Goal: Task Accomplishment & Management: Use online tool/utility

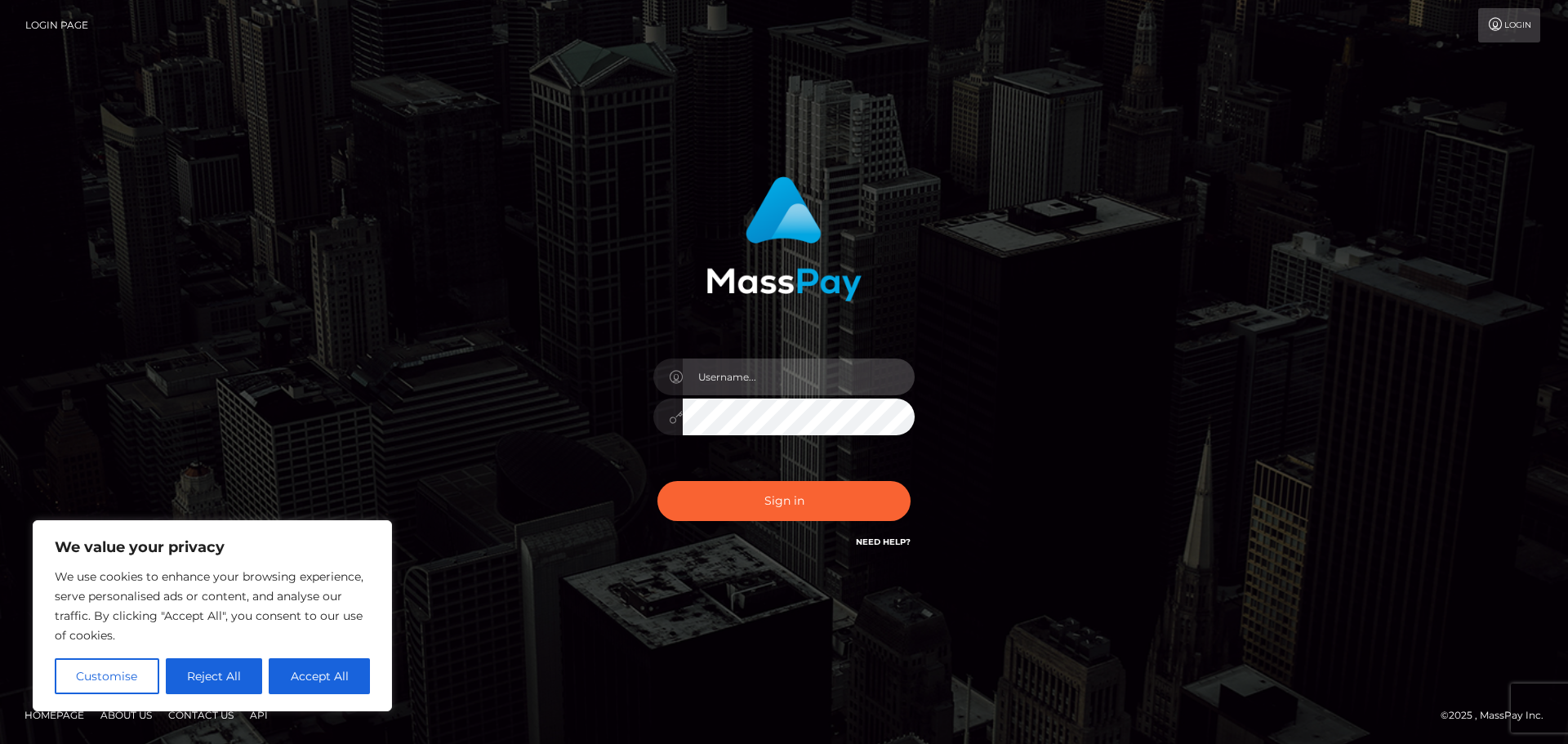
click at [768, 375] on input "text" at bounding box center [799, 376] width 232 height 37
paste input "hello.feetfinder"
type input "hello.feetfinder"
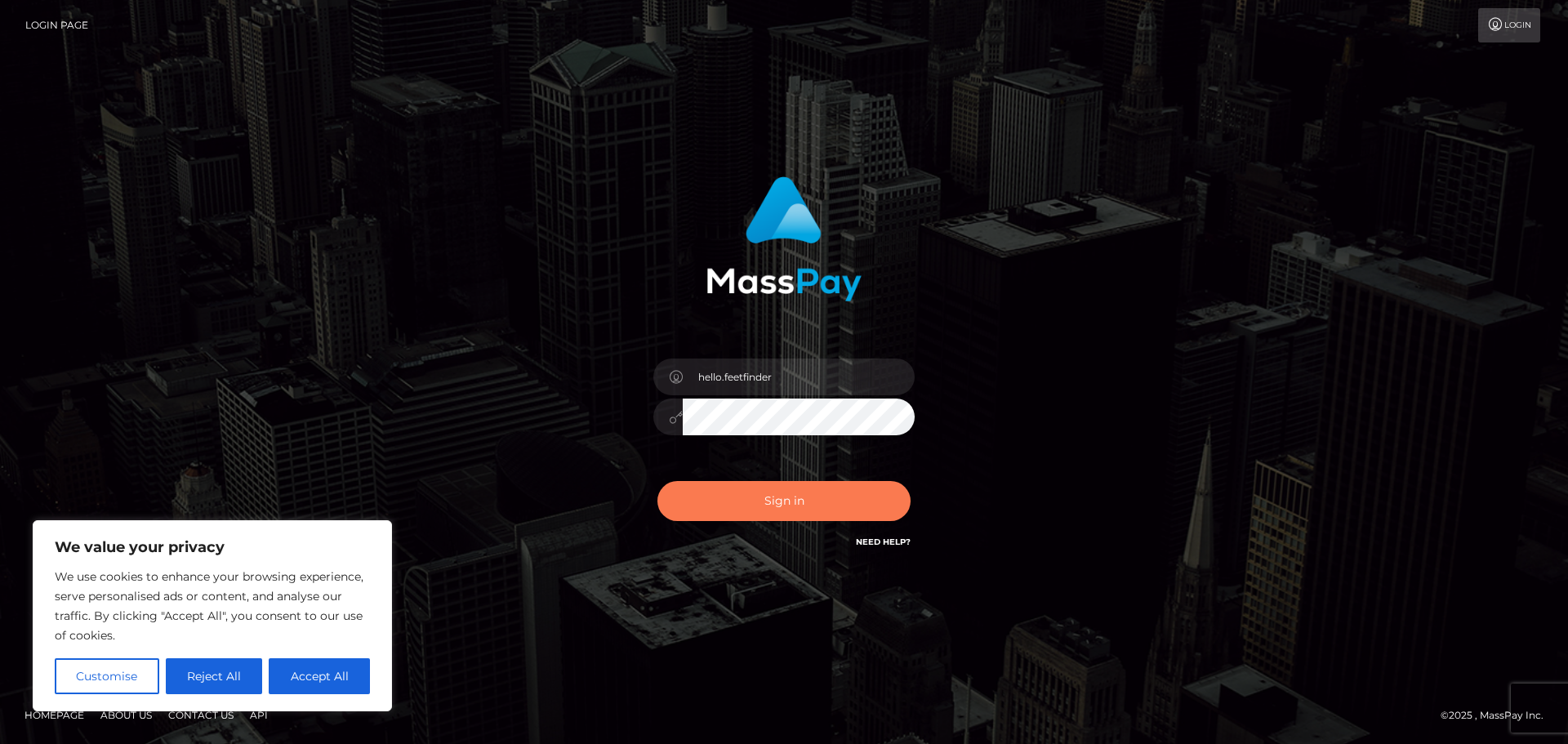
click at [768, 507] on button "Sign in" at bounding box center [784, 501] width 253 height 40
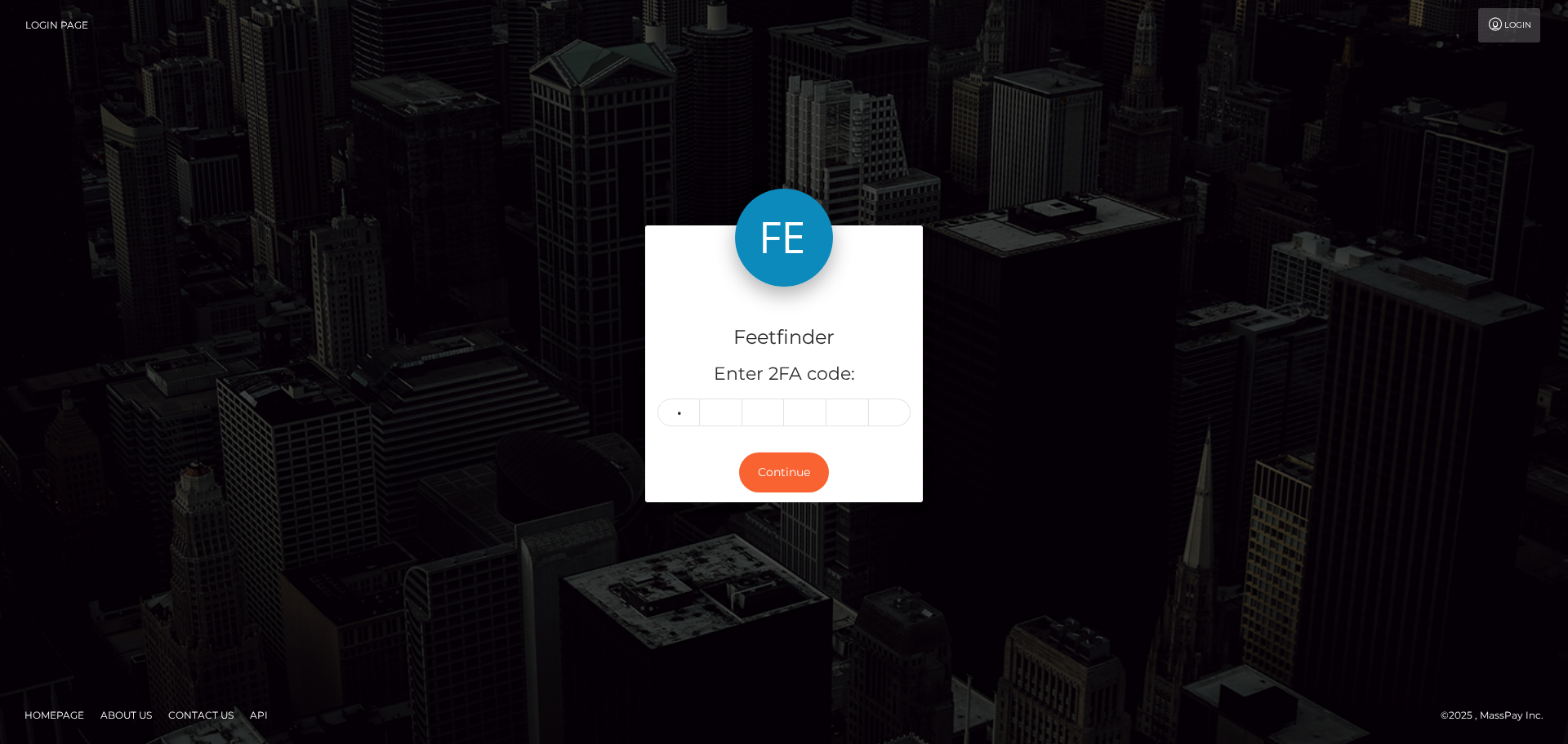
type input "9"
type input "7"
type input "3"
type input "7"
type input "6"
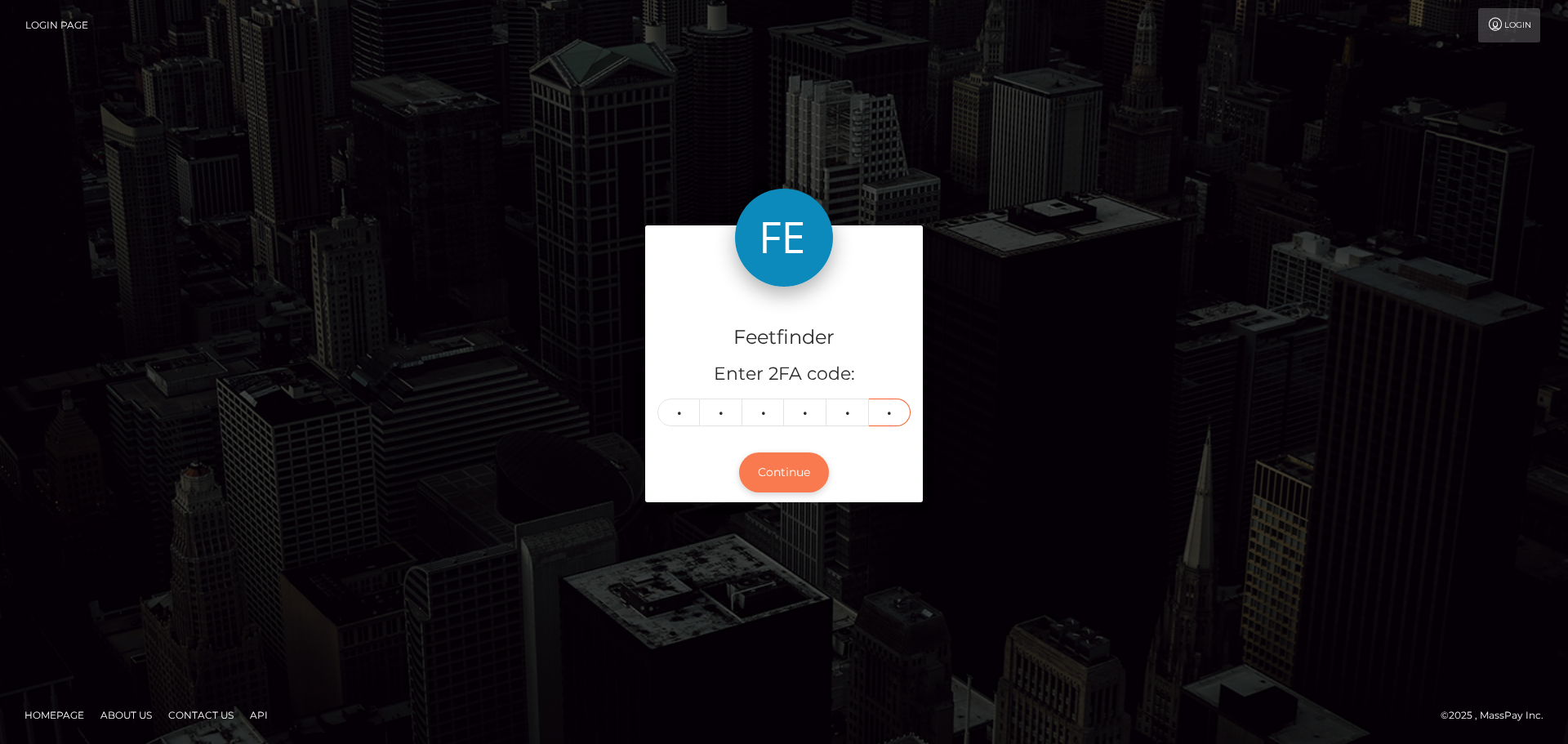
type input "0"
click at [792, 464] on button "Continue" at bounding box center [784, 472] width 90 height 40
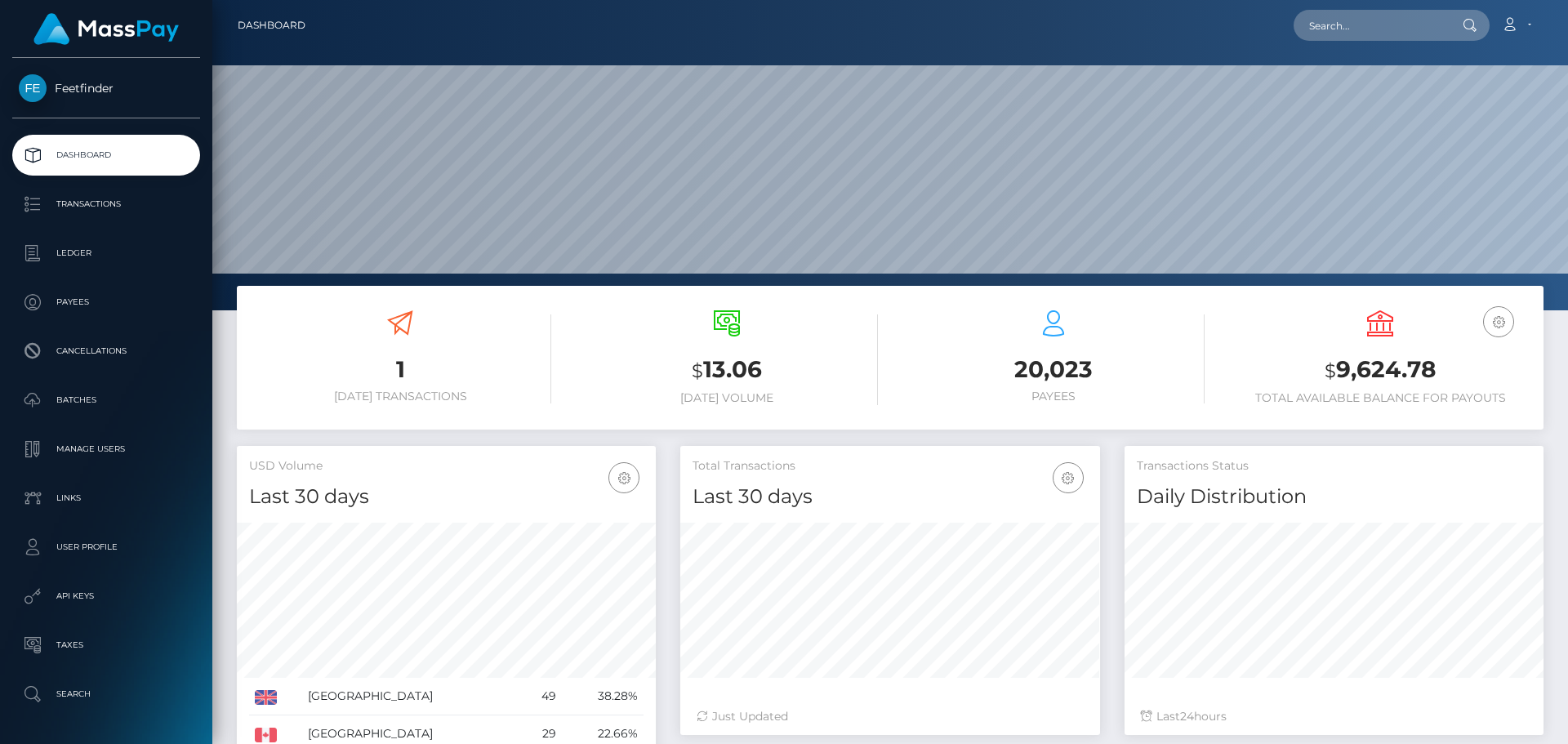
scroll to position [289, 420]
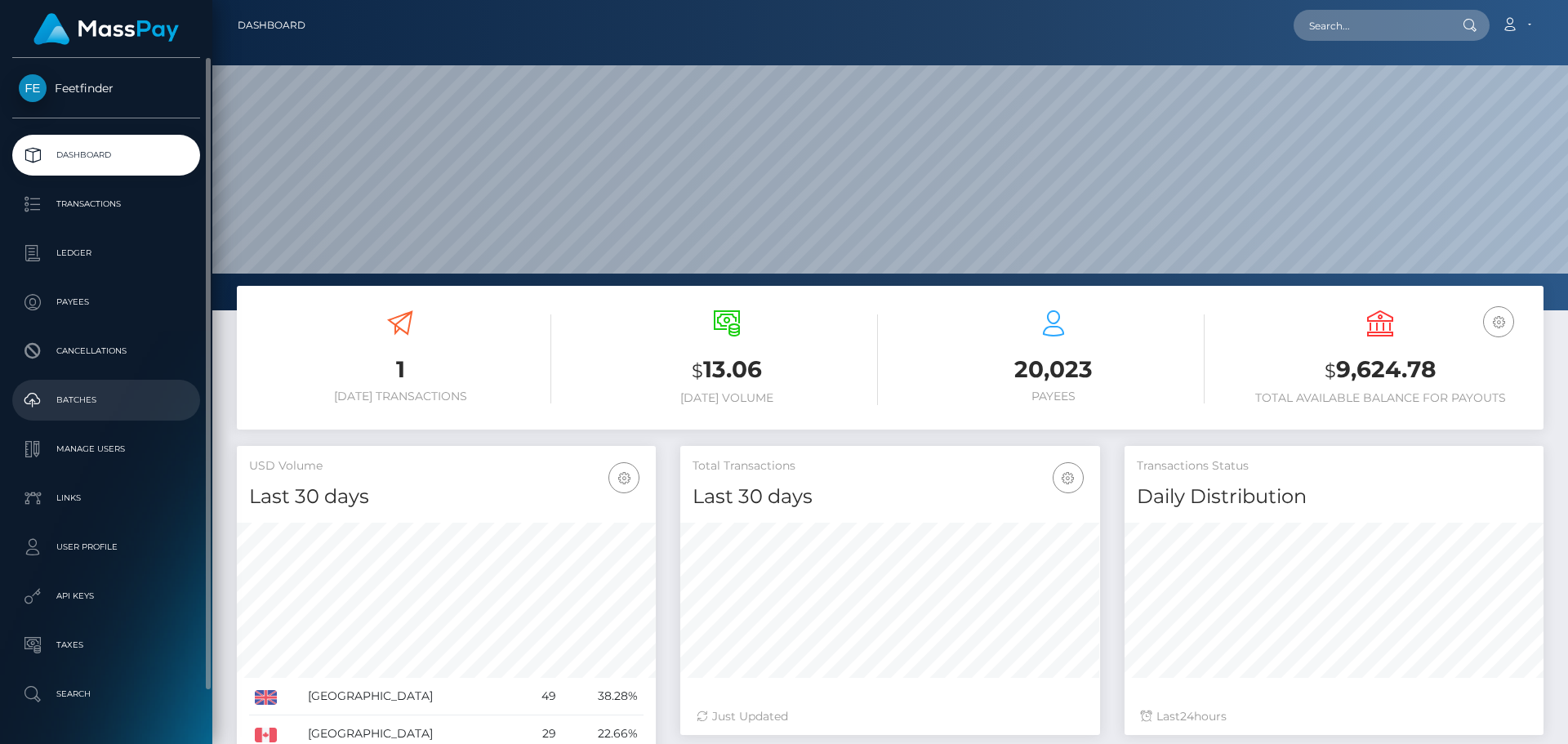
click at [87, 401] on p "Batches" at bounding box center [106, 399] width 175 height 25
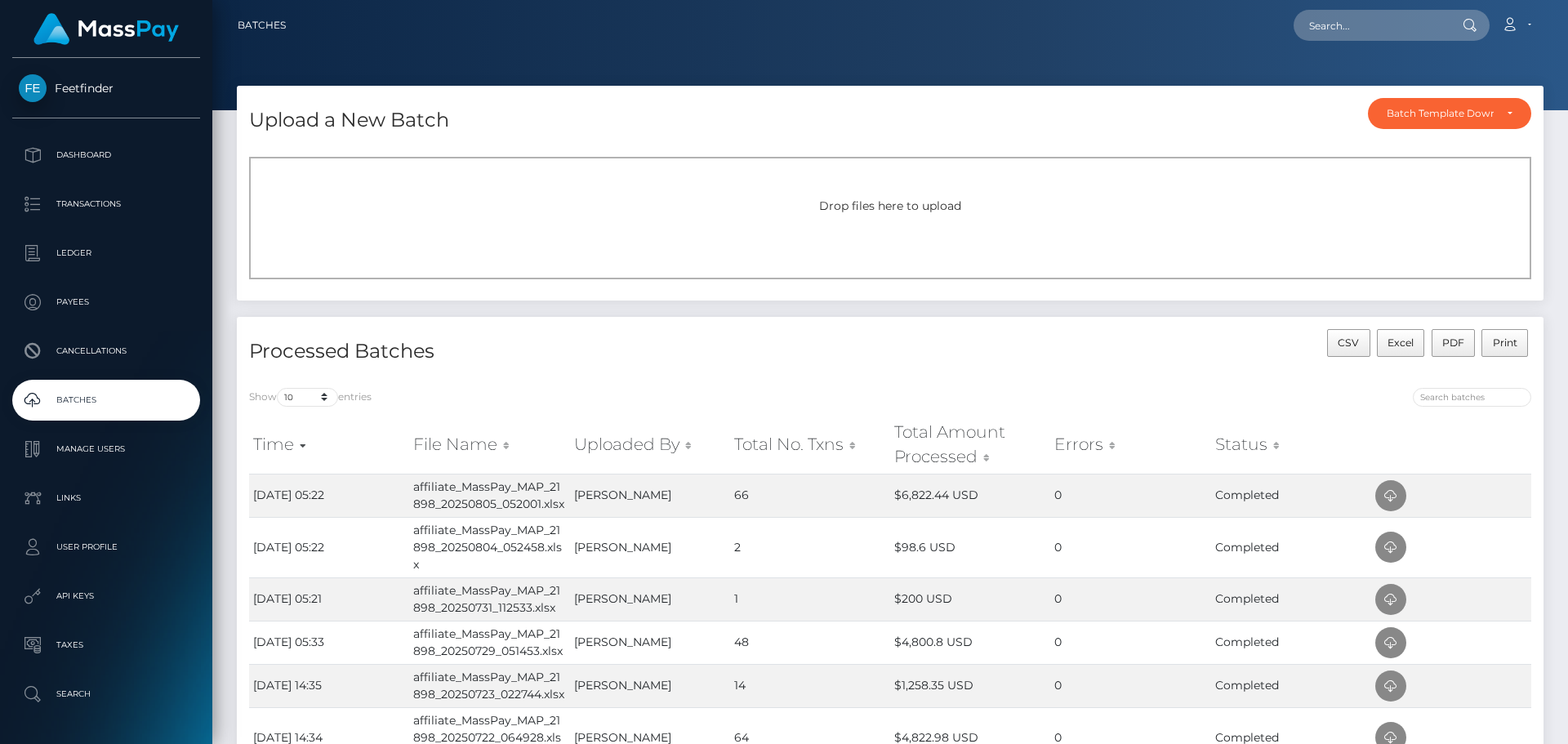
click at [892, 207] on span "Drop files here to upload" at bounding box center [891, 206] width 142 height 15
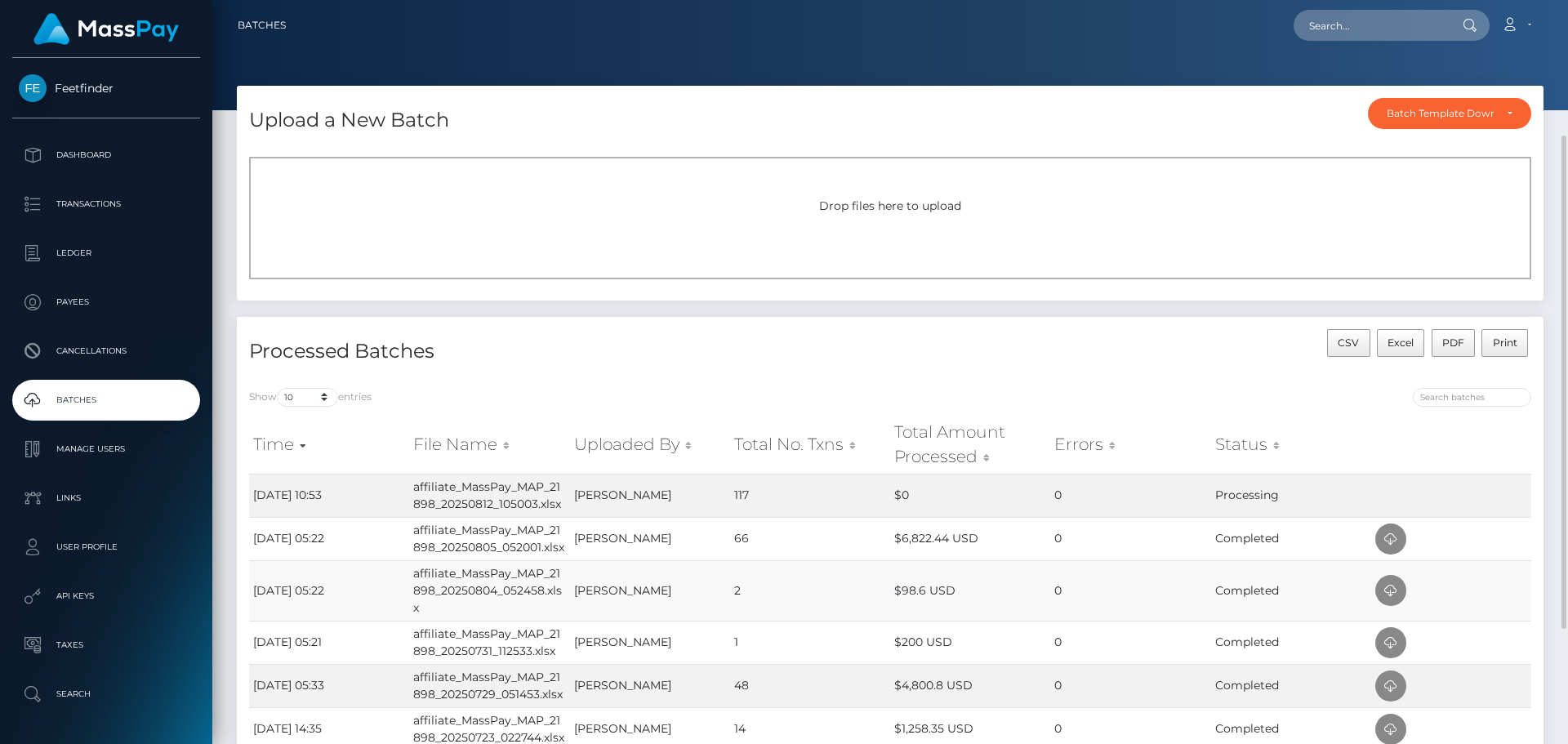
scroll to position [82, 0]
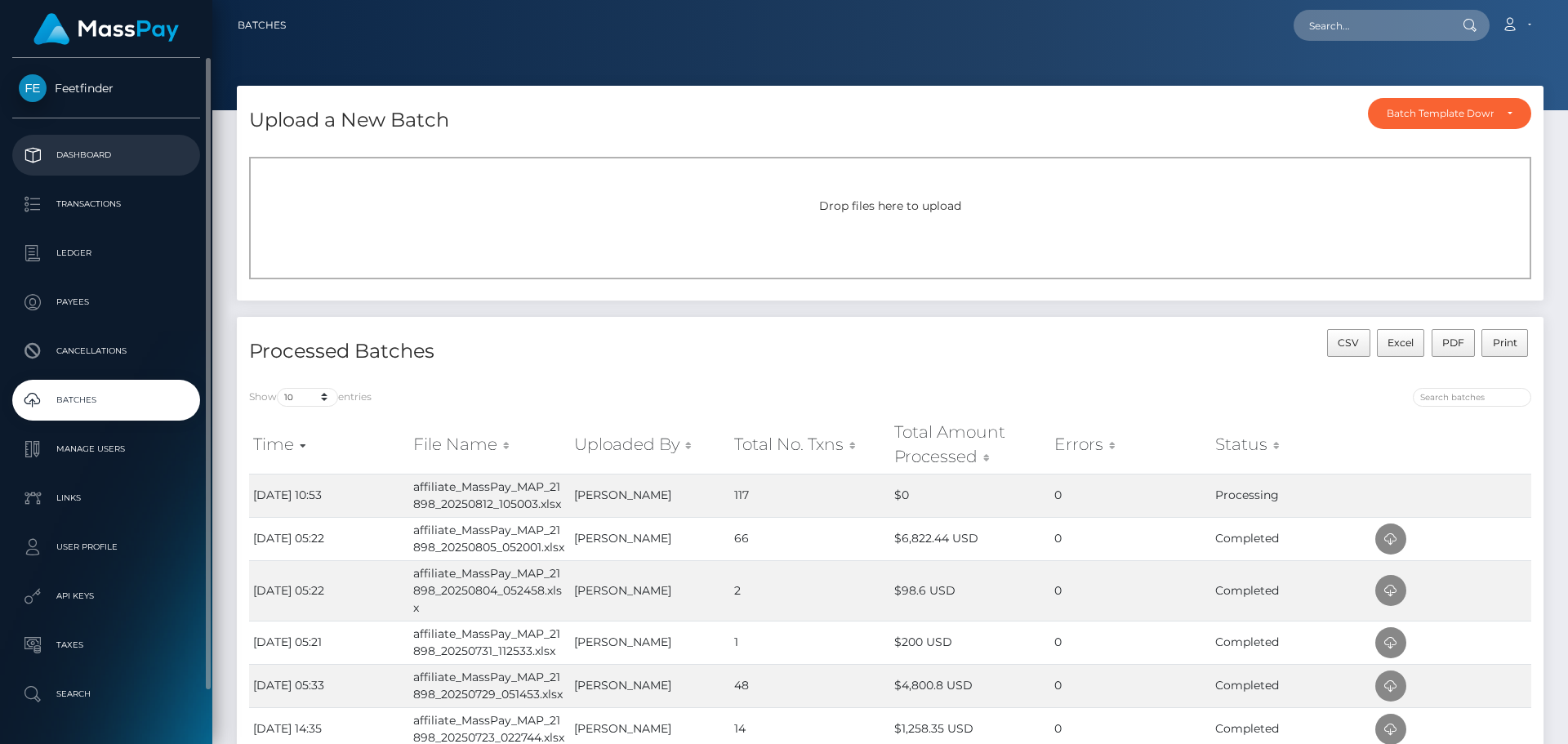
click at [92, 152] on p "Dashboard" at bounding box center [106, 155] width 175 height 25
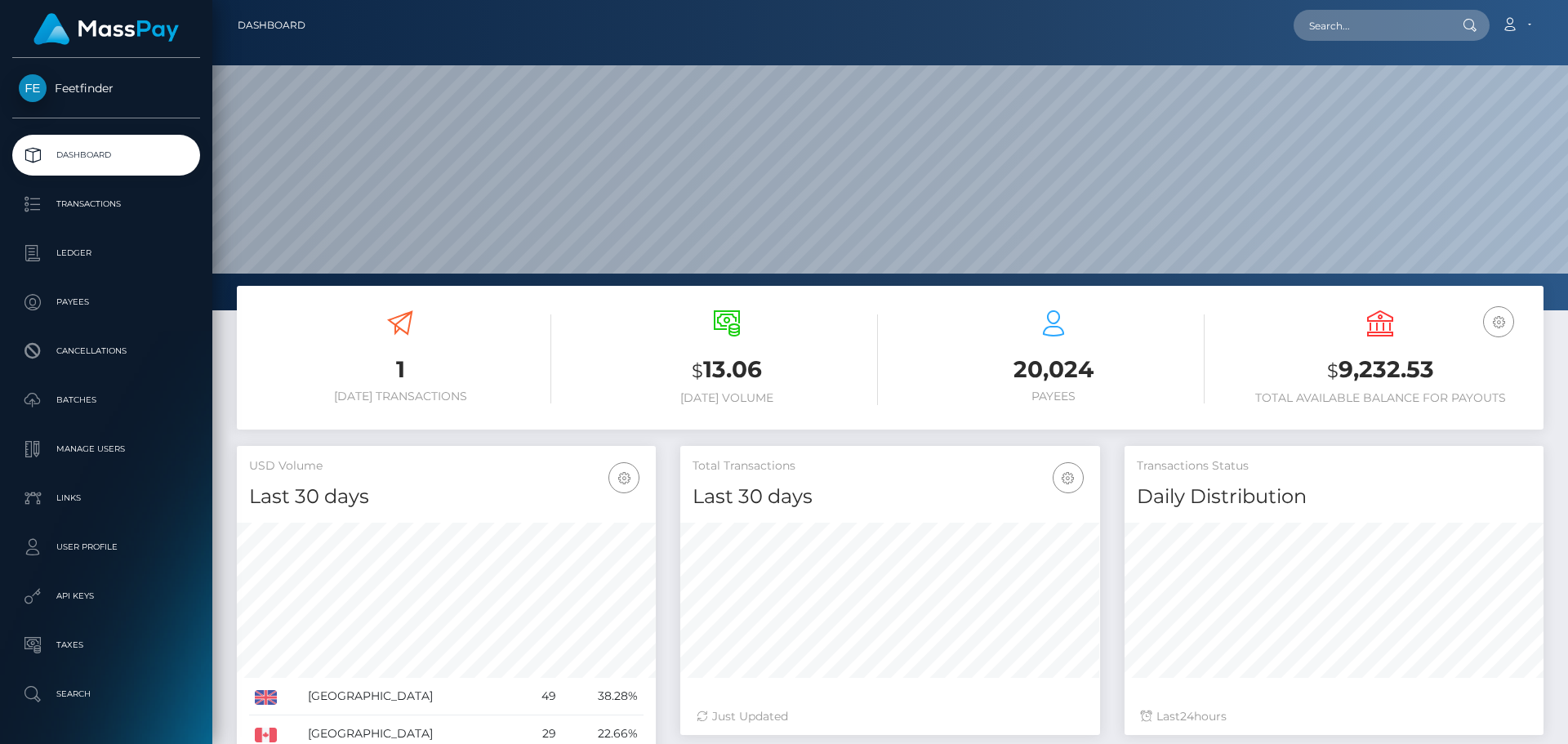
scroll to position [289, 420]
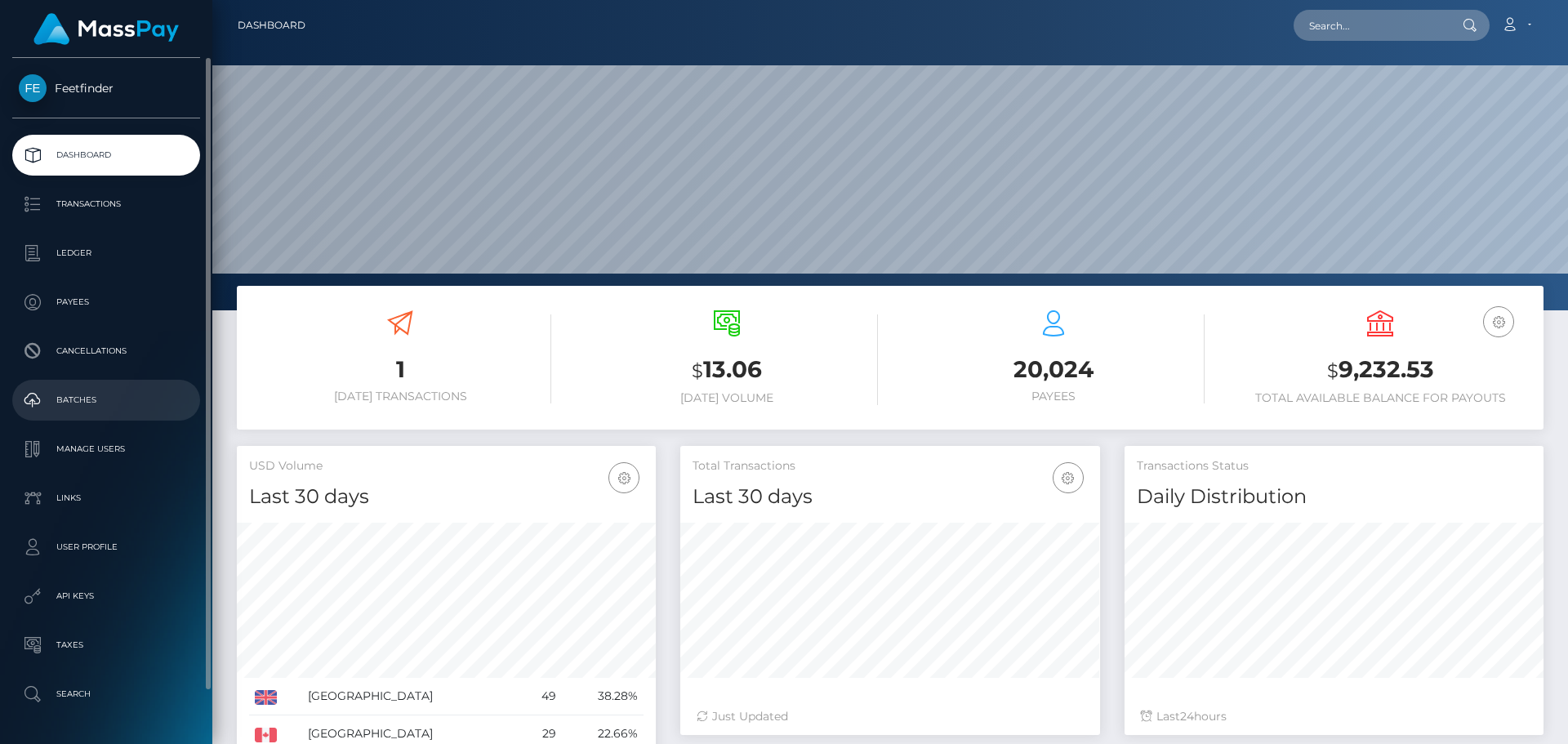
click at [87, 404] on p "Batches" at bounding box center [106, 399] width 175 height 25
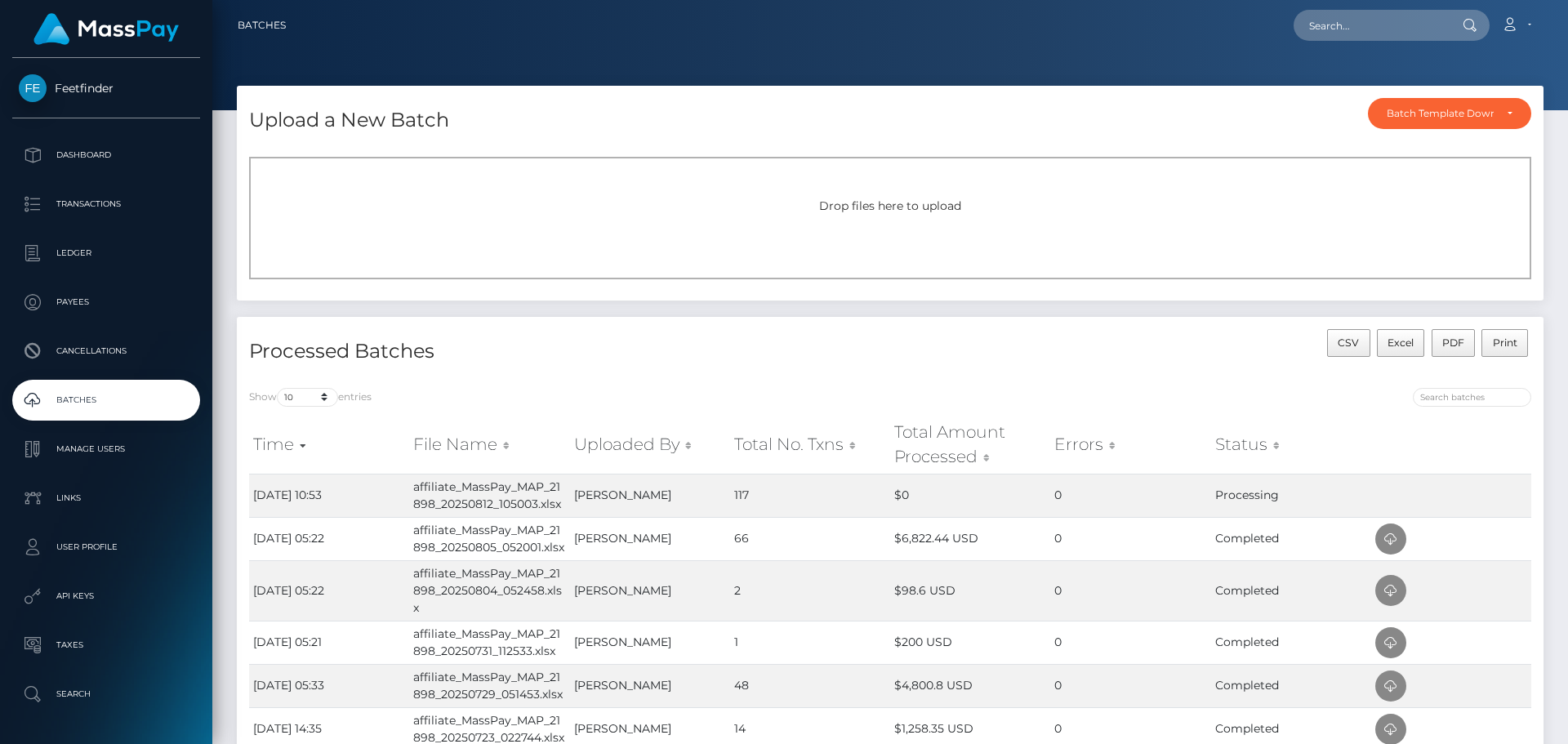
scroll to position [163, 0]
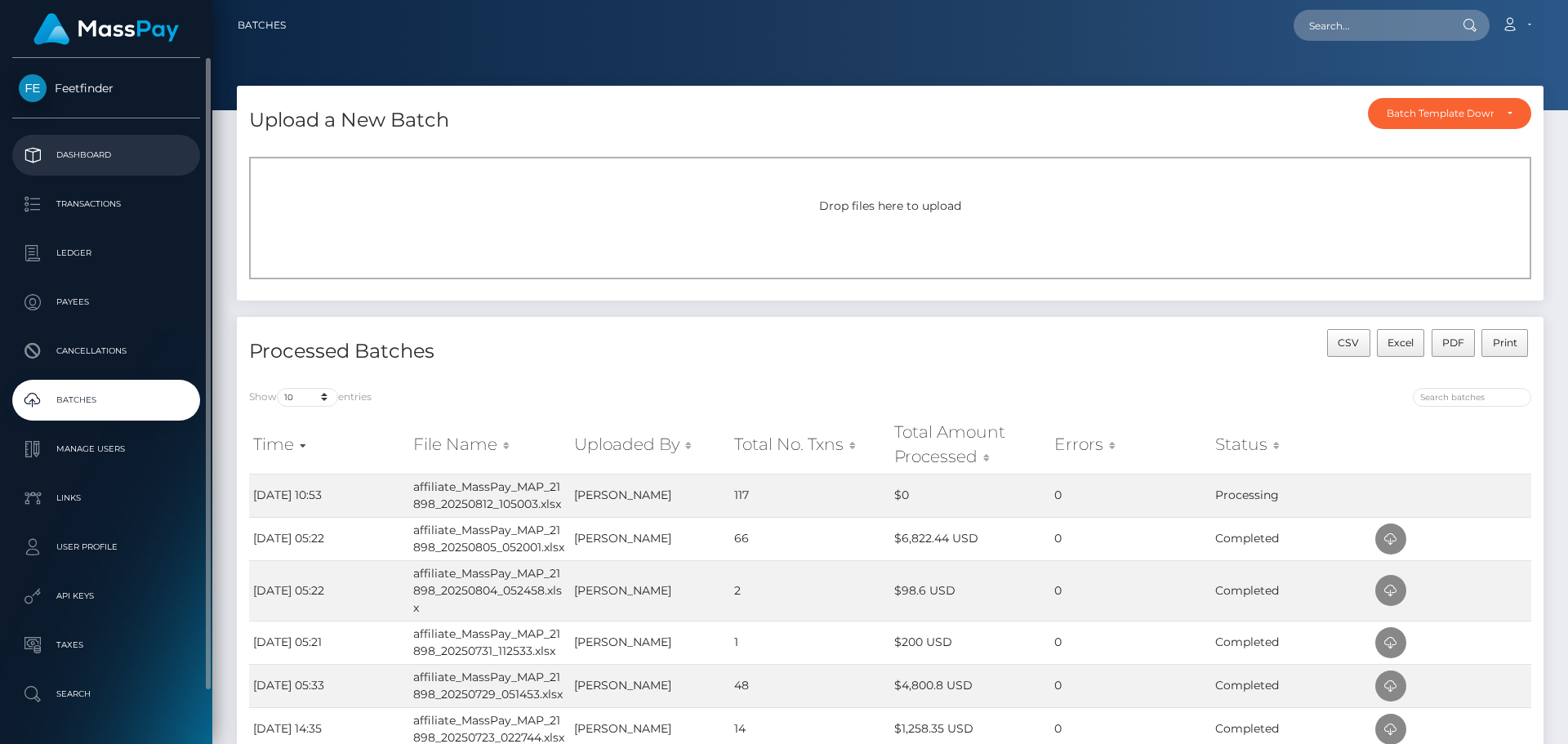
click at [96, 144] on p "Dashboard" at bounding box center [106, 155] width 175 height 25
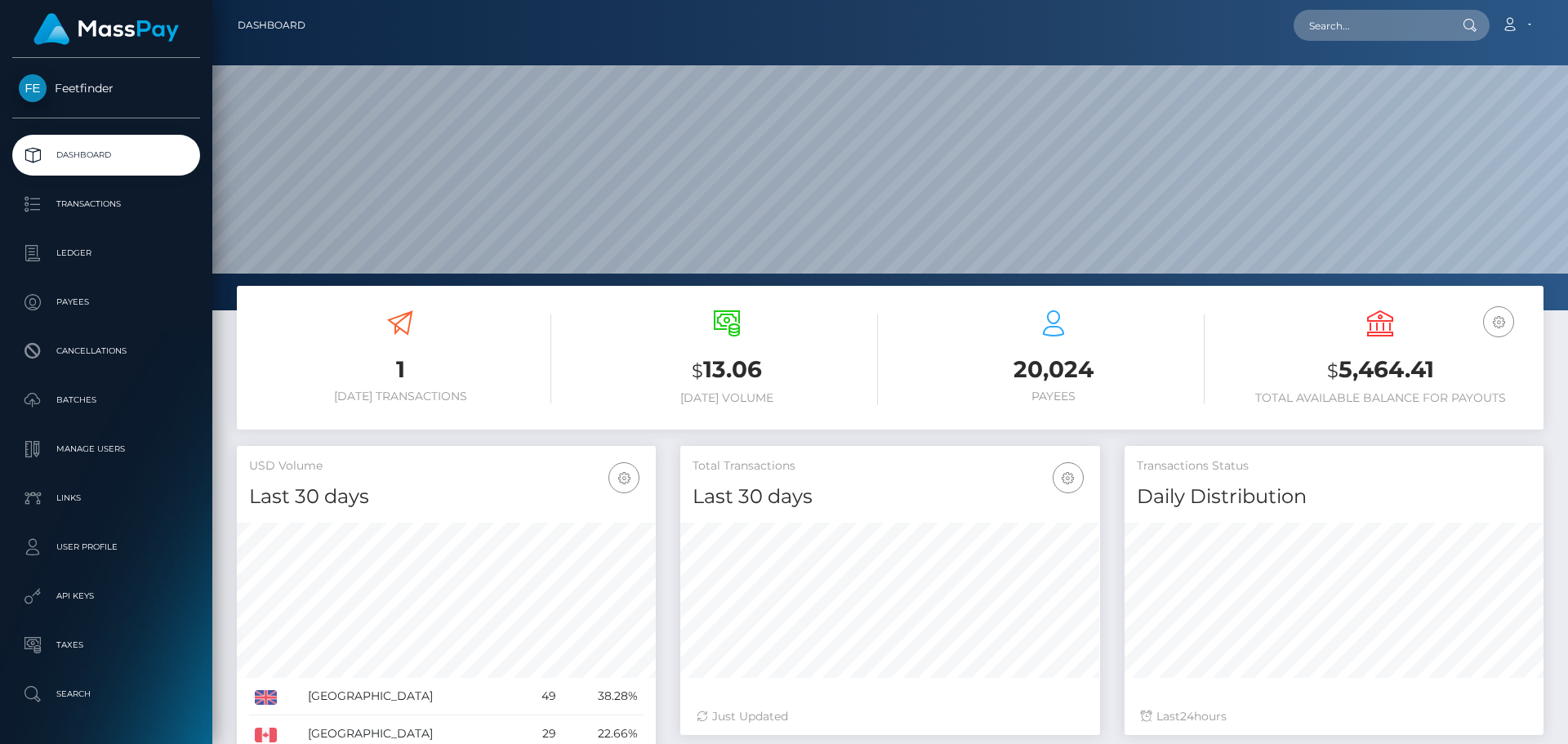
scroll to position [289, 420]
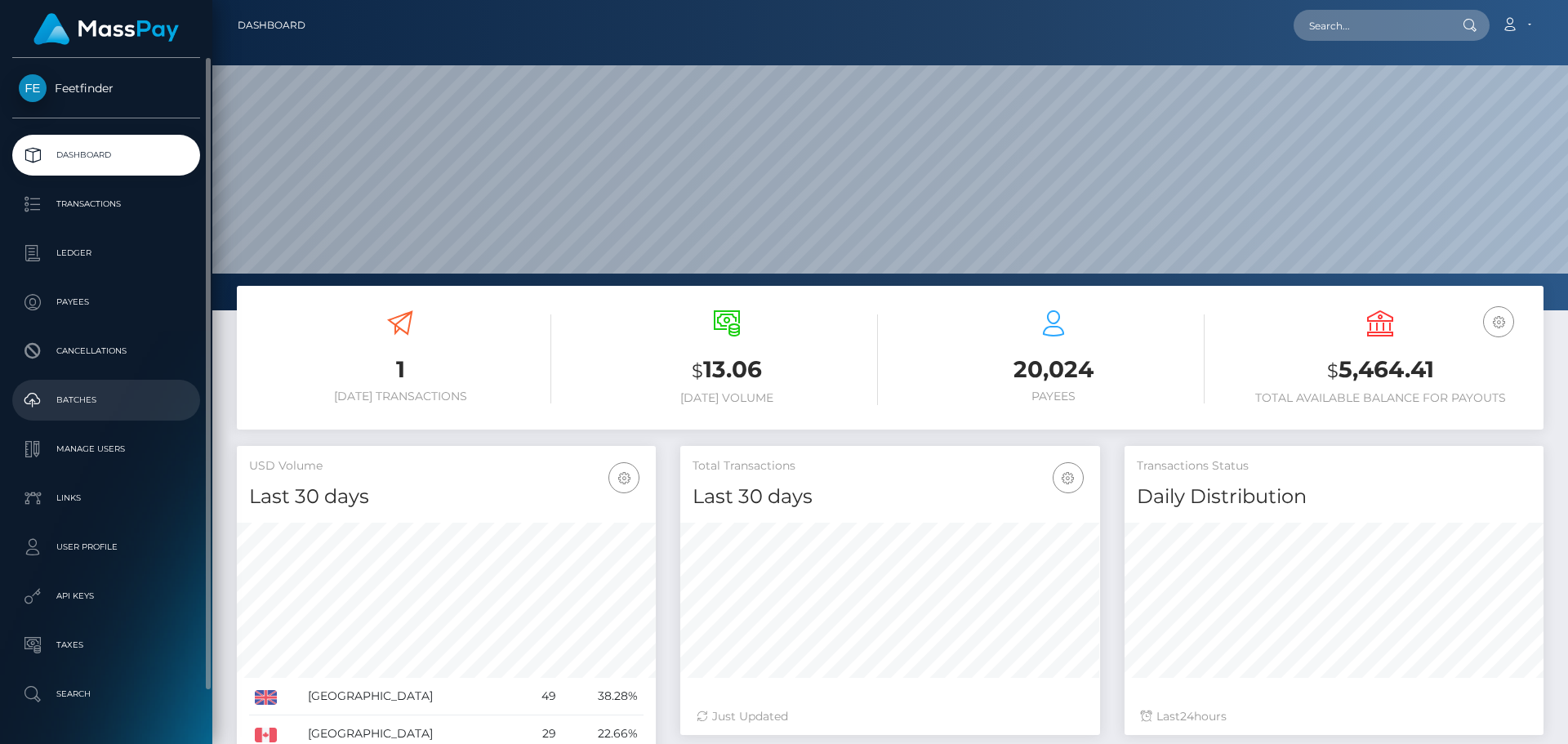
click at [90, 397] on p "Batches" at bounding box center [106, 399] width 175 height 25
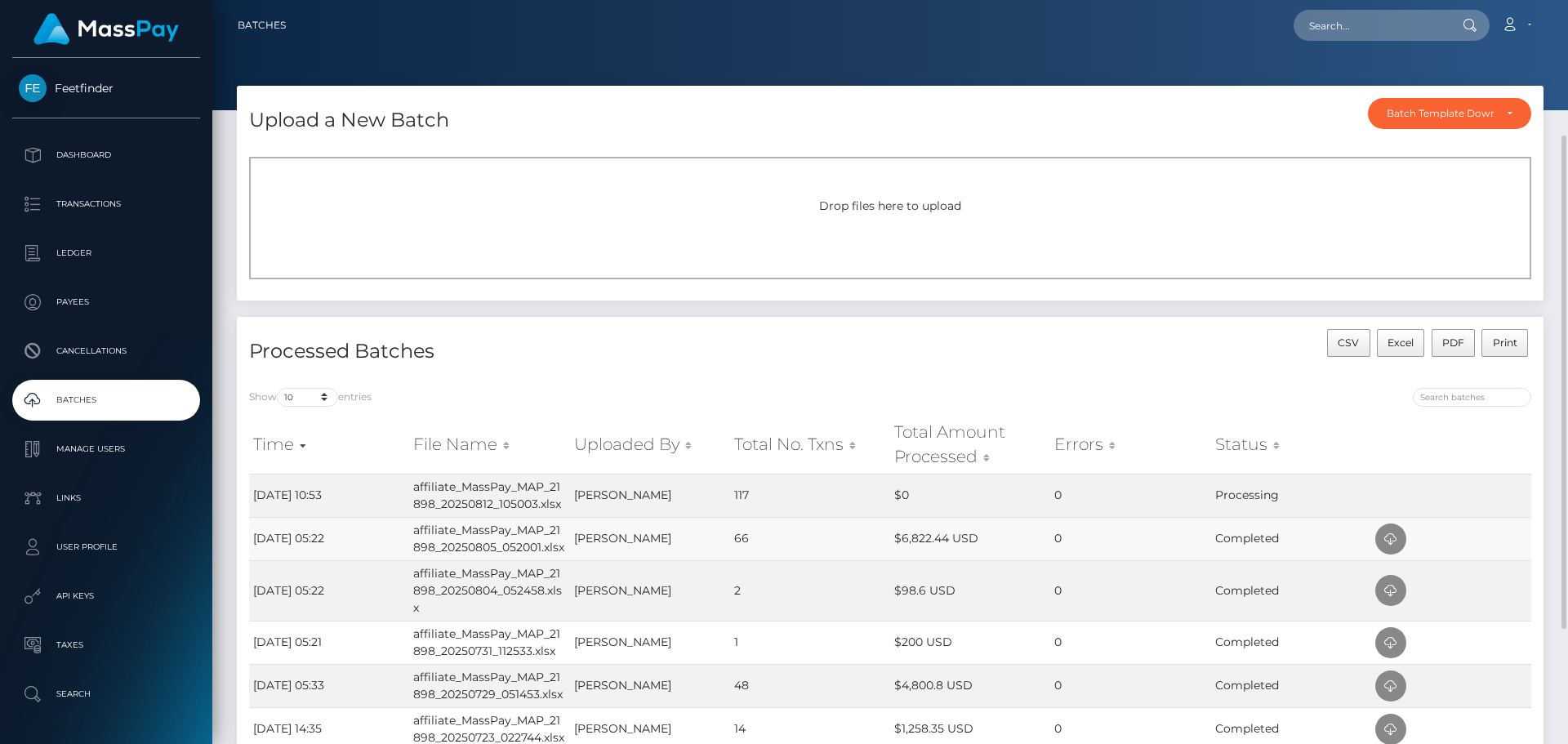
scroll to position [82, 0]
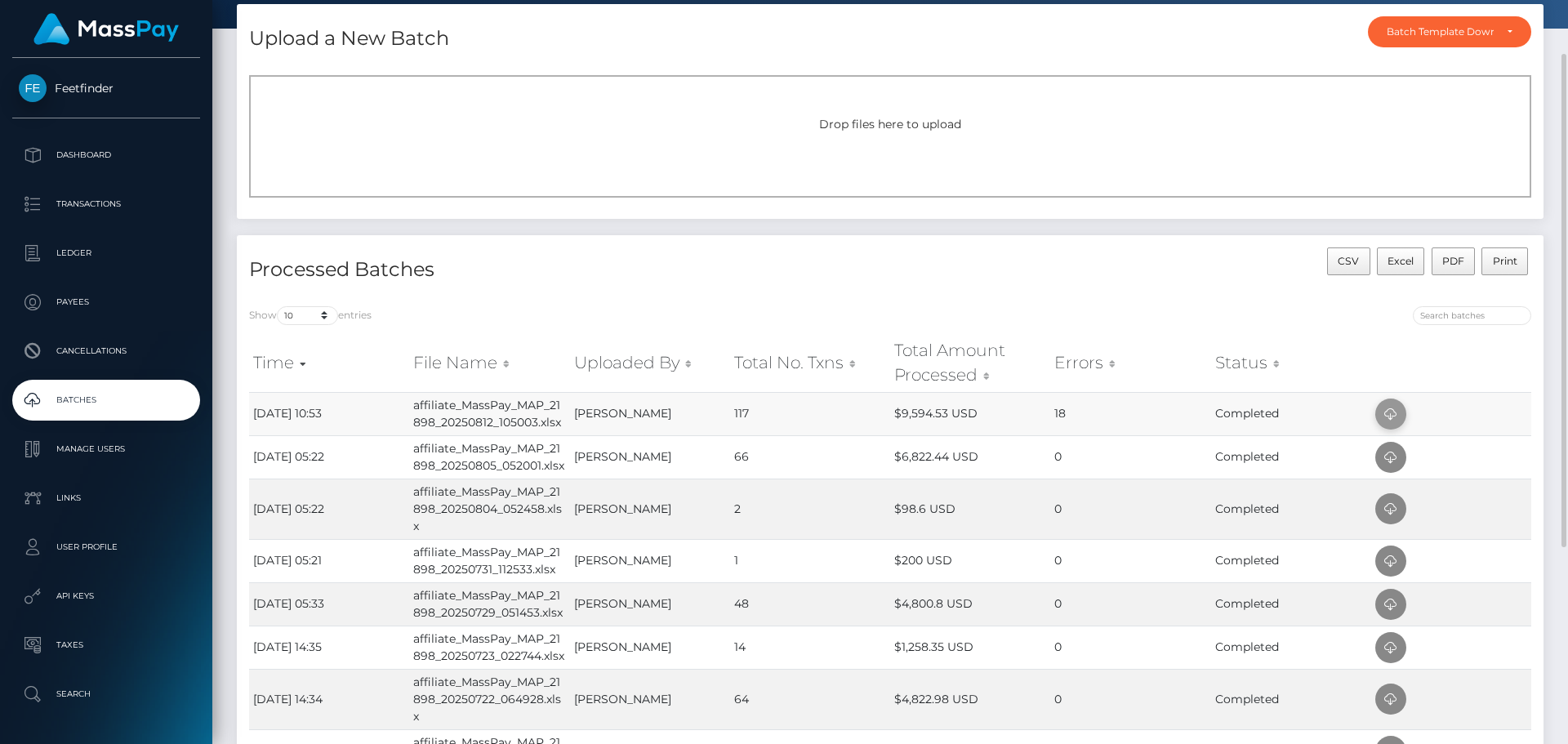
click at [1391, 414] on icon at bounding box center [1391, 414] width 20 height 21
click at [1551, 499] on div "Processed Batches CSV Excel PDF Print Show 10 25 50 All entries Time File Name …" at bounding box center [890, 588] width 1332 height 706
click at [901, 129] on span "Drop files here to upload" at bounding box center [891, 124] width 142 height 15
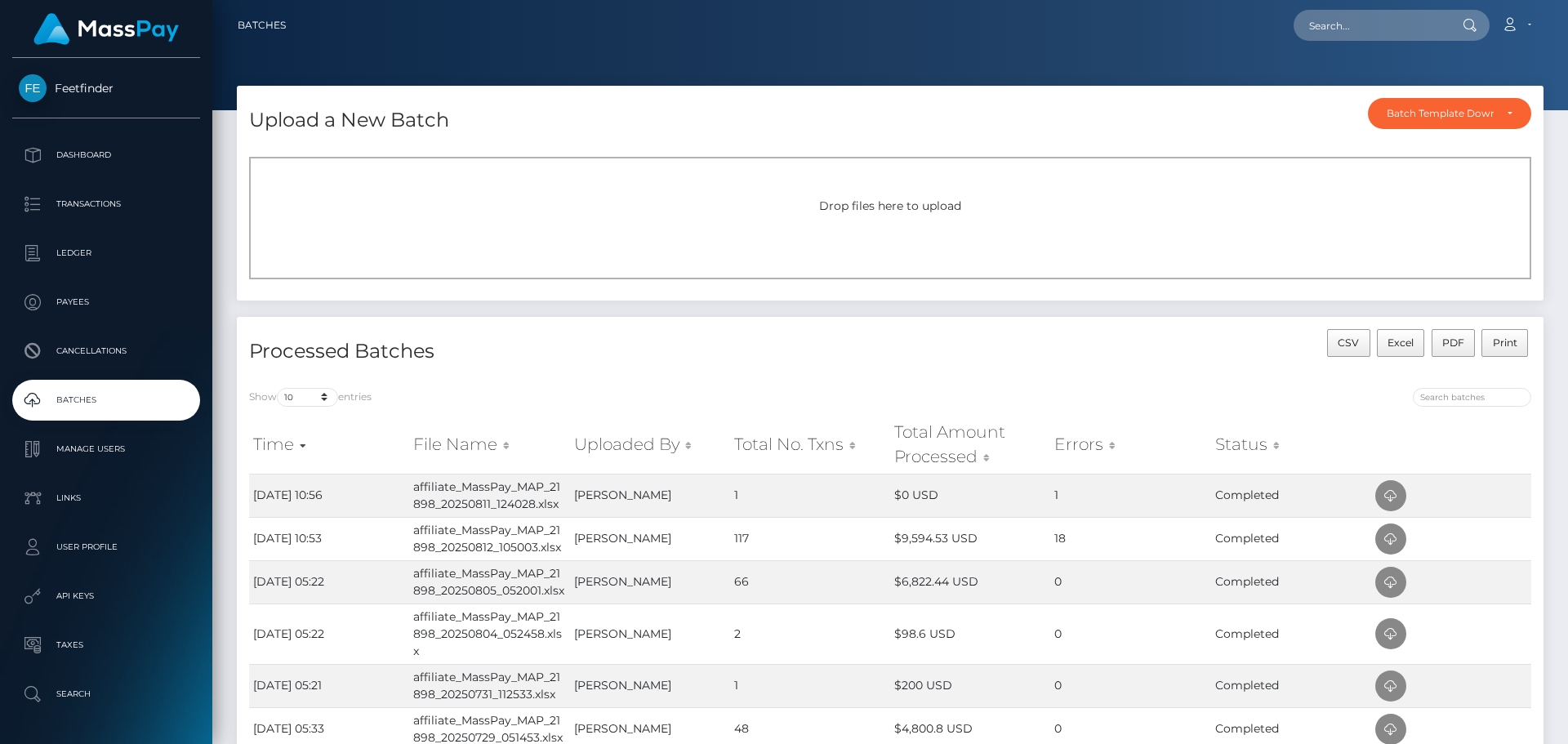
click at [855, 200] on span "Drop files here to upload" at bounding box center [891, 206] width 142 height 15
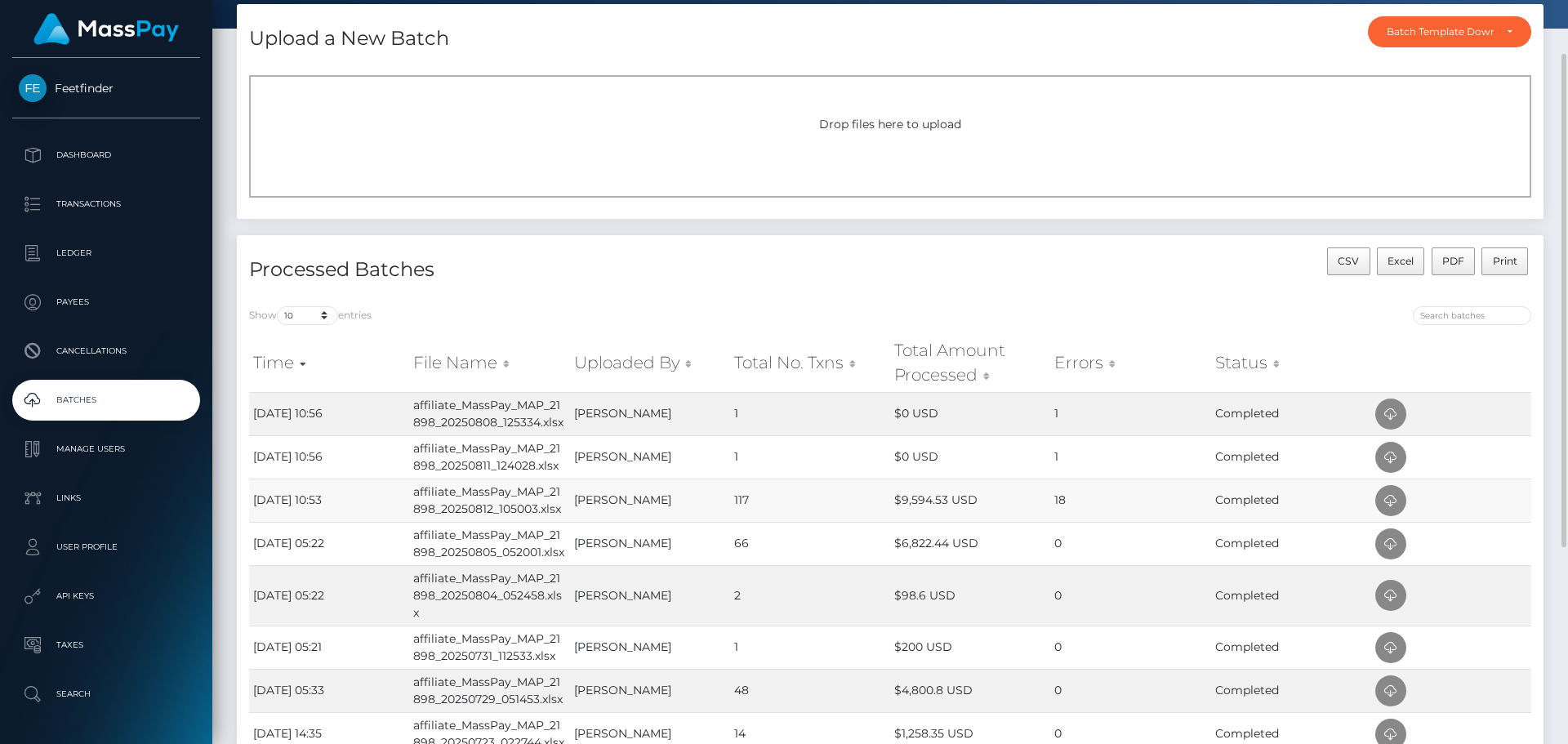
scroll to position [163, 0]
